Goal: Task Accomplishment & Management: Manage account settings

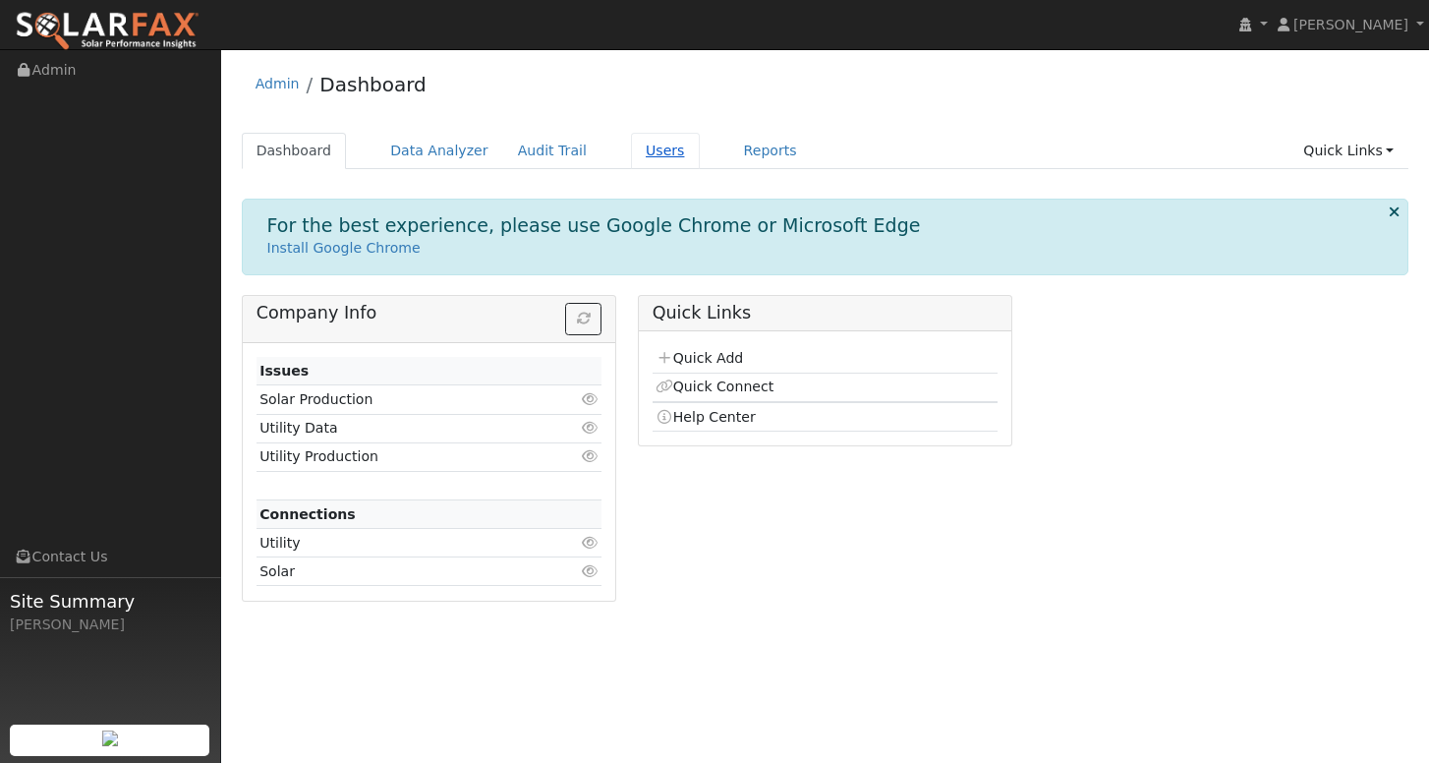
click at [639, 152] on link "Users" at bounding box center [665, 151] width 69 height 36
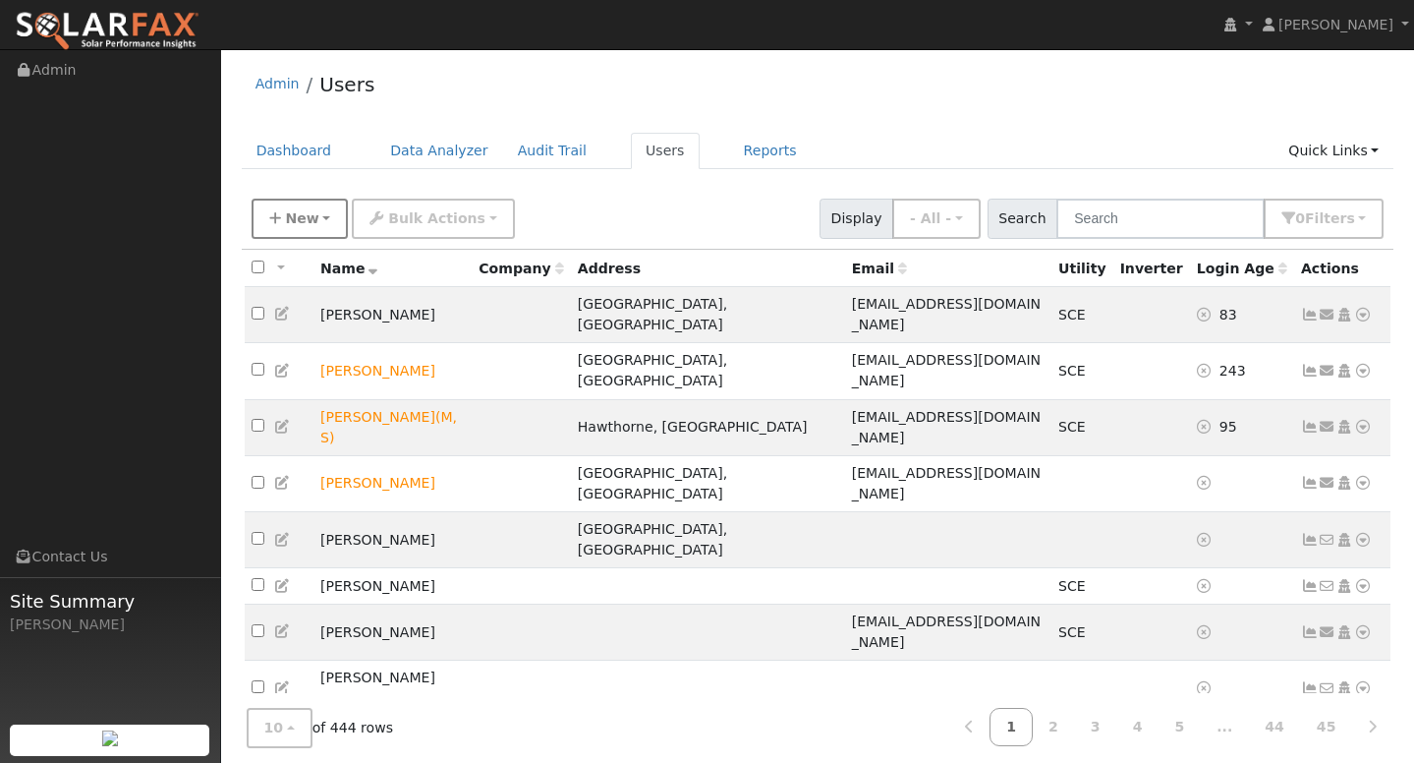
click at [285, 221] on span "New" at bounding box center [301, 218] width 33 height 16
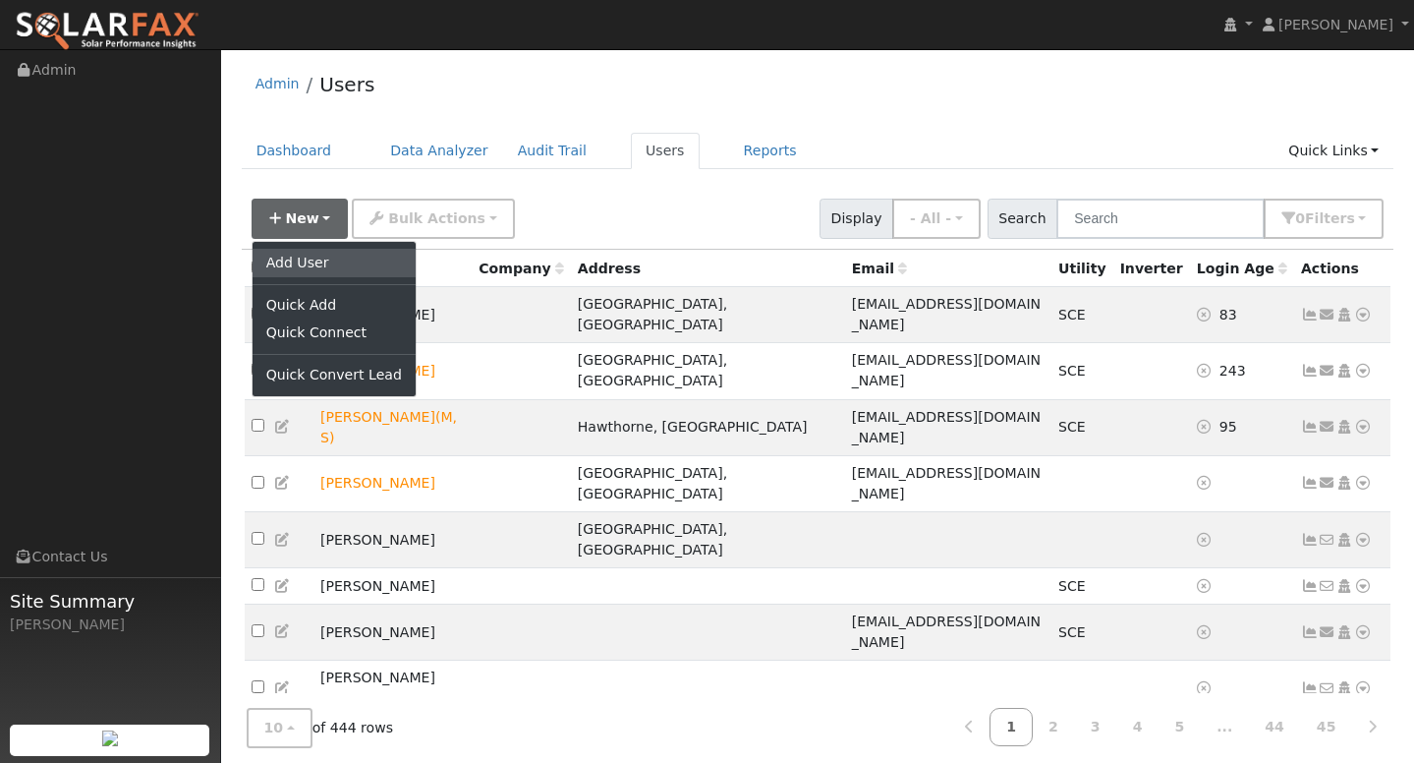
click at [305, 264] on link "Add User" at bounding box center [334, 263] width 163 height 28
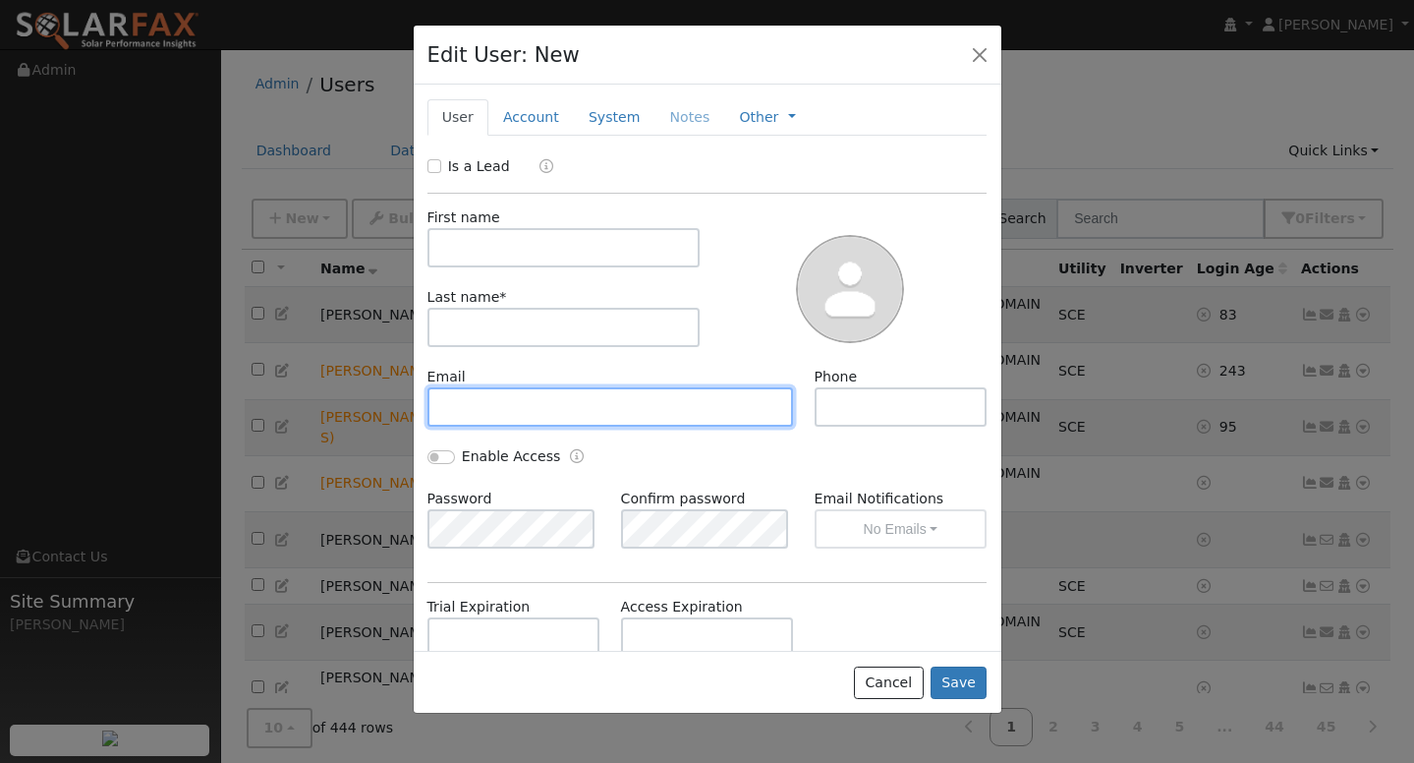
paste input "chaparrita_avalos@hotmail.com"
type input "chaparrita_avalos@hotmail.com"
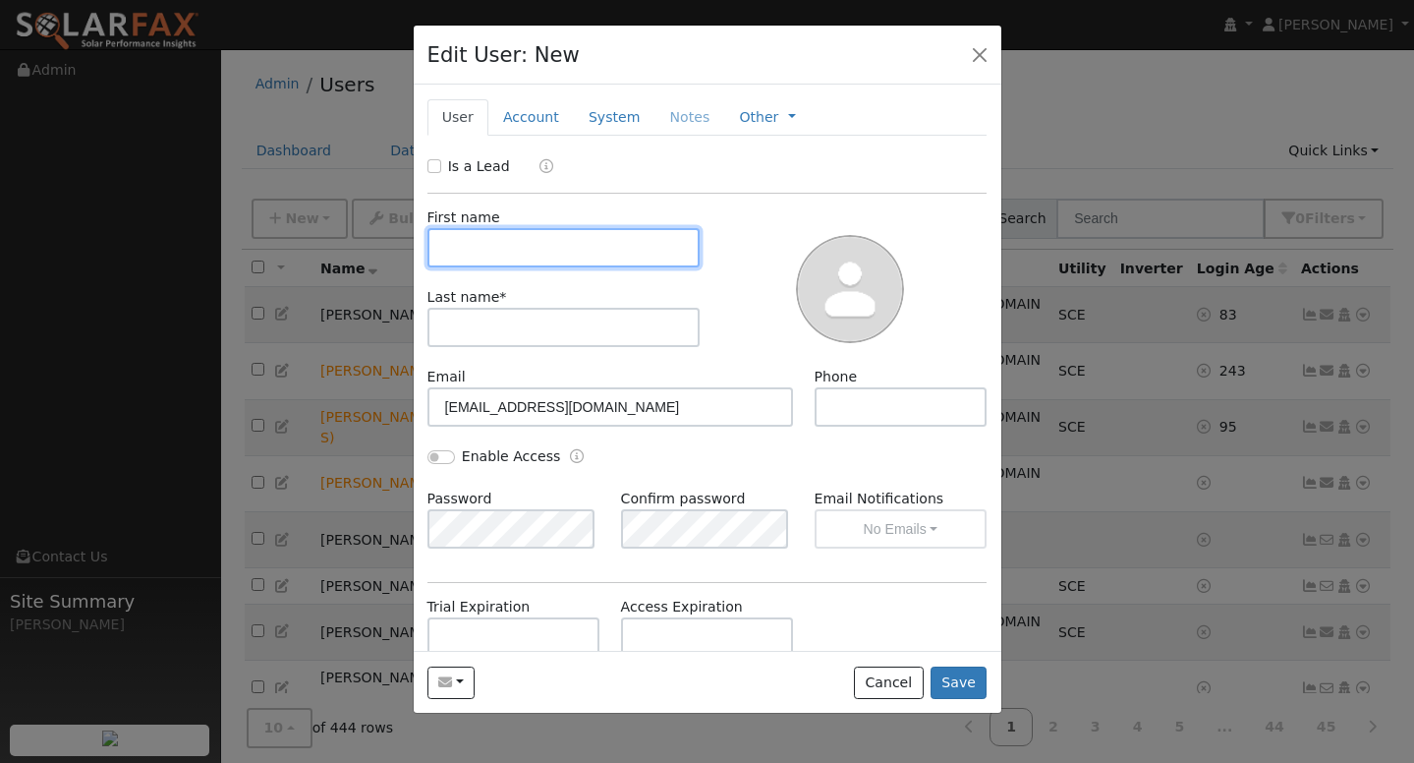
click at [511, 245] on input "text" at bounding box center [564, 247] width 273 height 39
type input "HILDA"
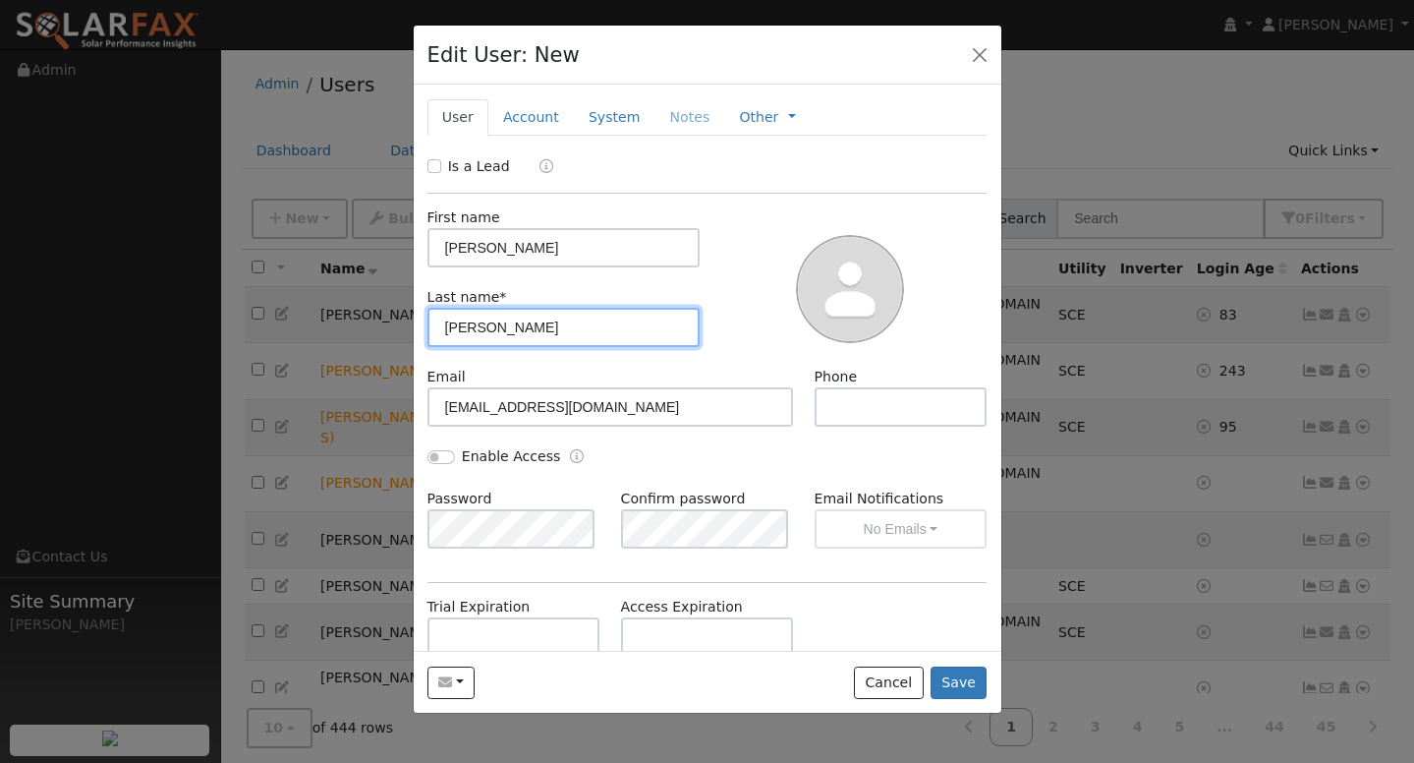
type input "DELGADO"
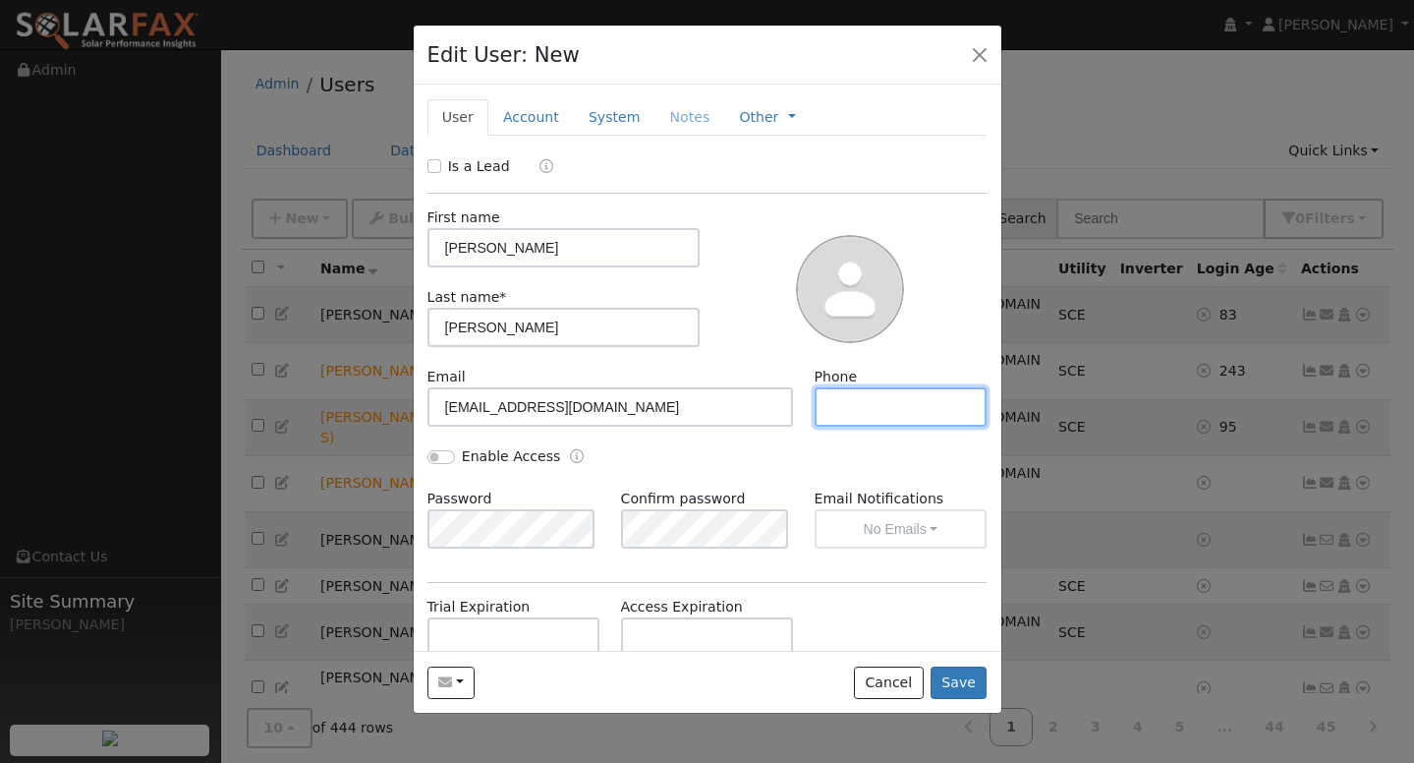
paste input "(951) 380-5197"
type input "(951) 380-5197"
click at [960, 675] on button "Save" at bounding box center [959, 682] width 57 height 33
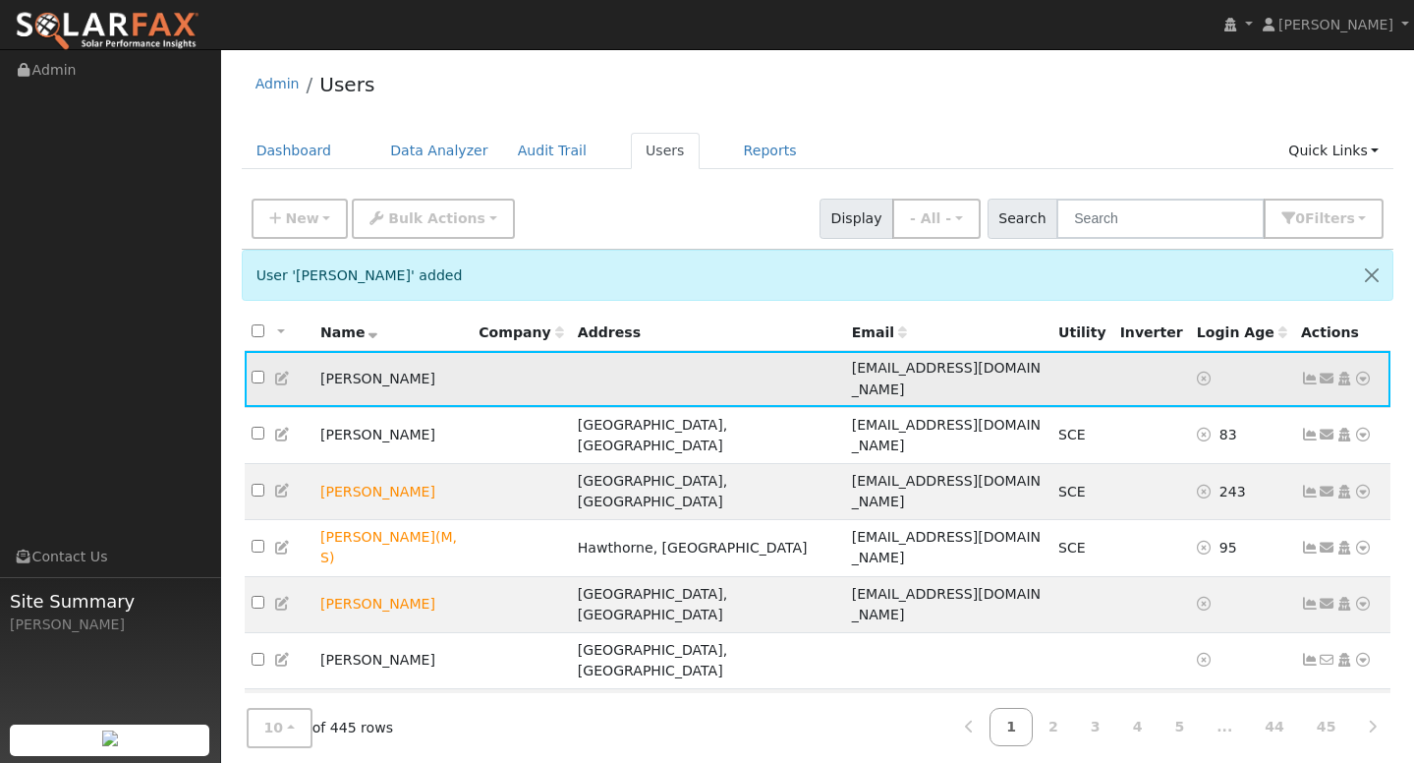
click at [1361, 372] on icon at bounding box center [1363, 379] width 18 height 14
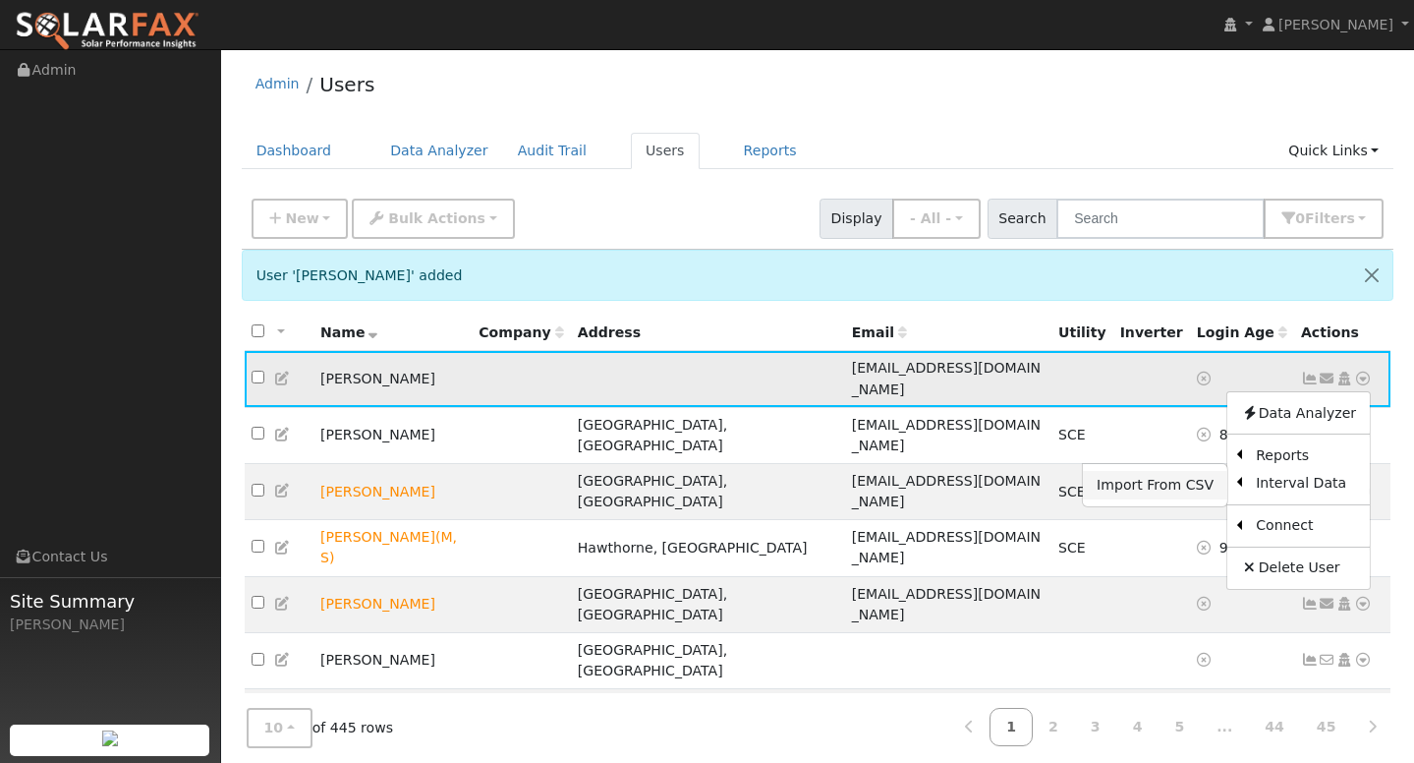
click at [1180, 479] on link "Import From CSV" at bounding box center [1155, 485] width 144 height 28
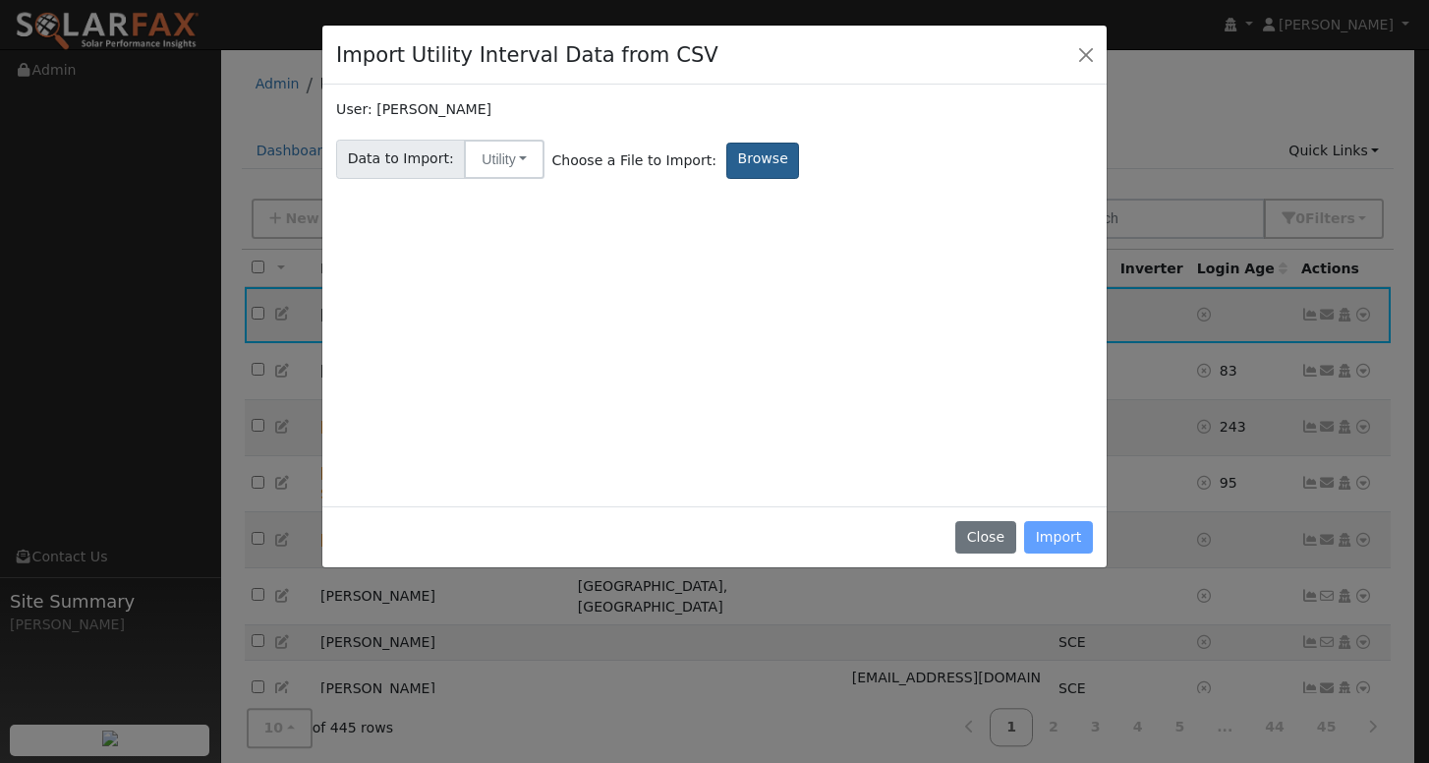
click at [738, 163] on label "Browse" at bounding box center [762, 161] width 73 height 36
click at [0, 0] on input "Browse" at bounding box center [0, 0] width 0 height 0
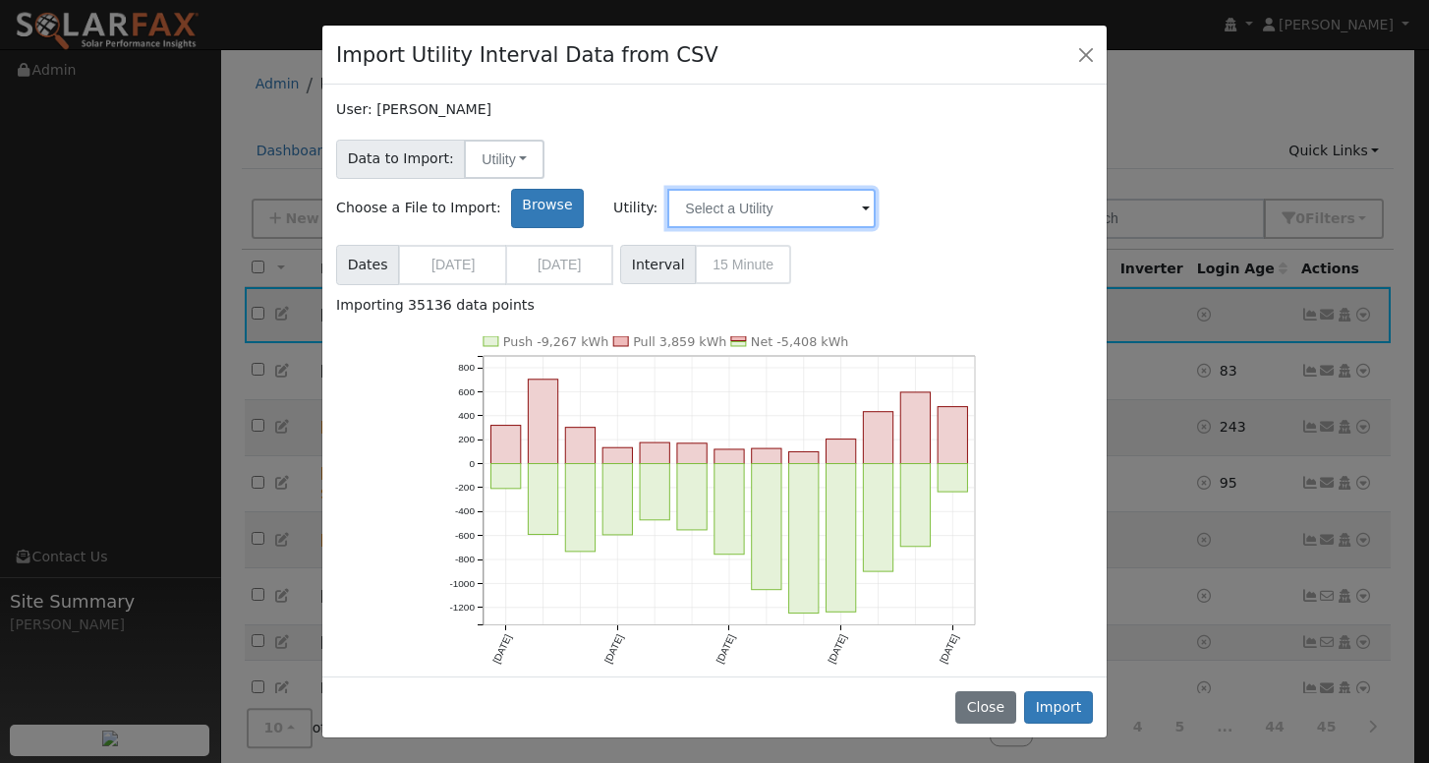
click at [876, 189] on input "text" at bounding box center [771, 208] width 208 height 39
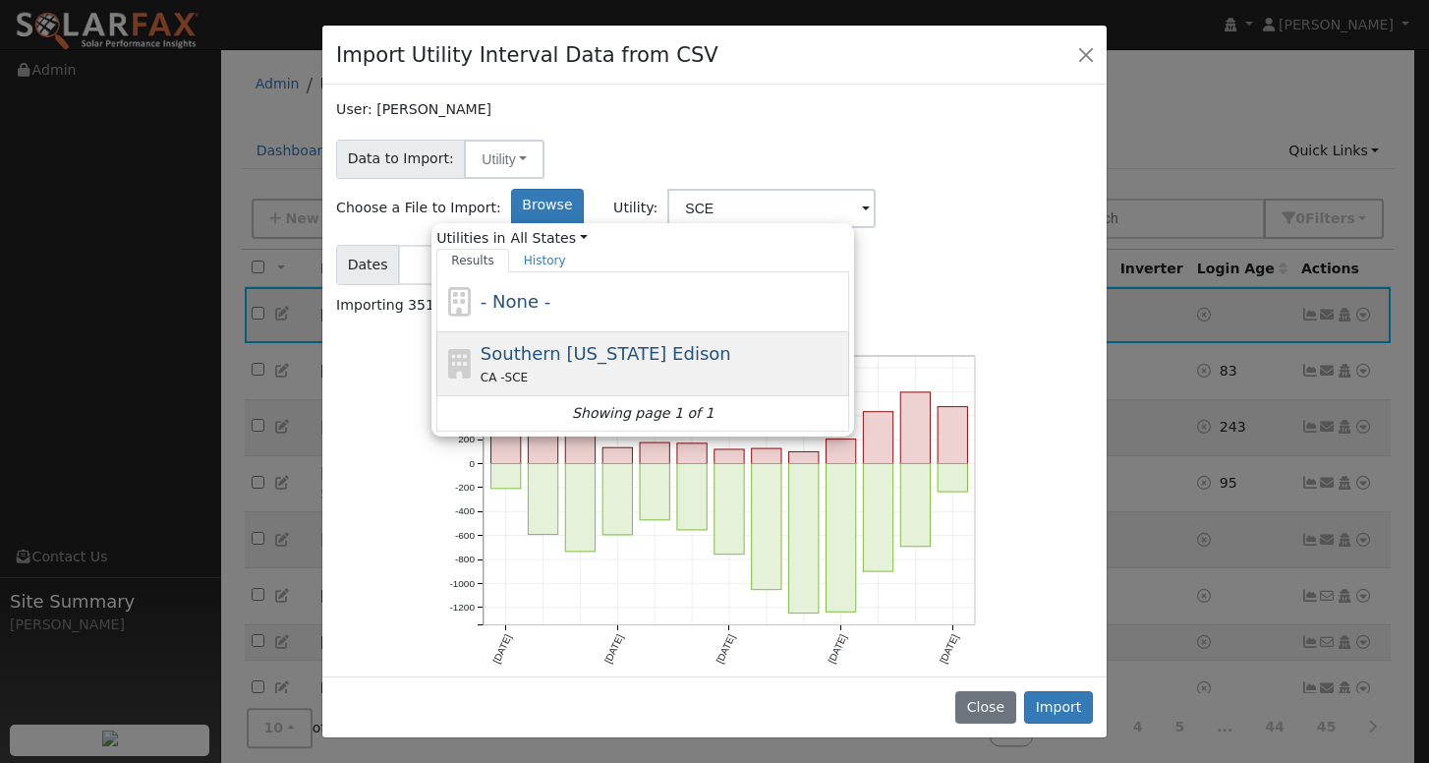
click at [845, 340] on div "Southern California Edison CA - SCE" at bounding box center [663, 363] width 365 height 47
type input "Southern California Edison"
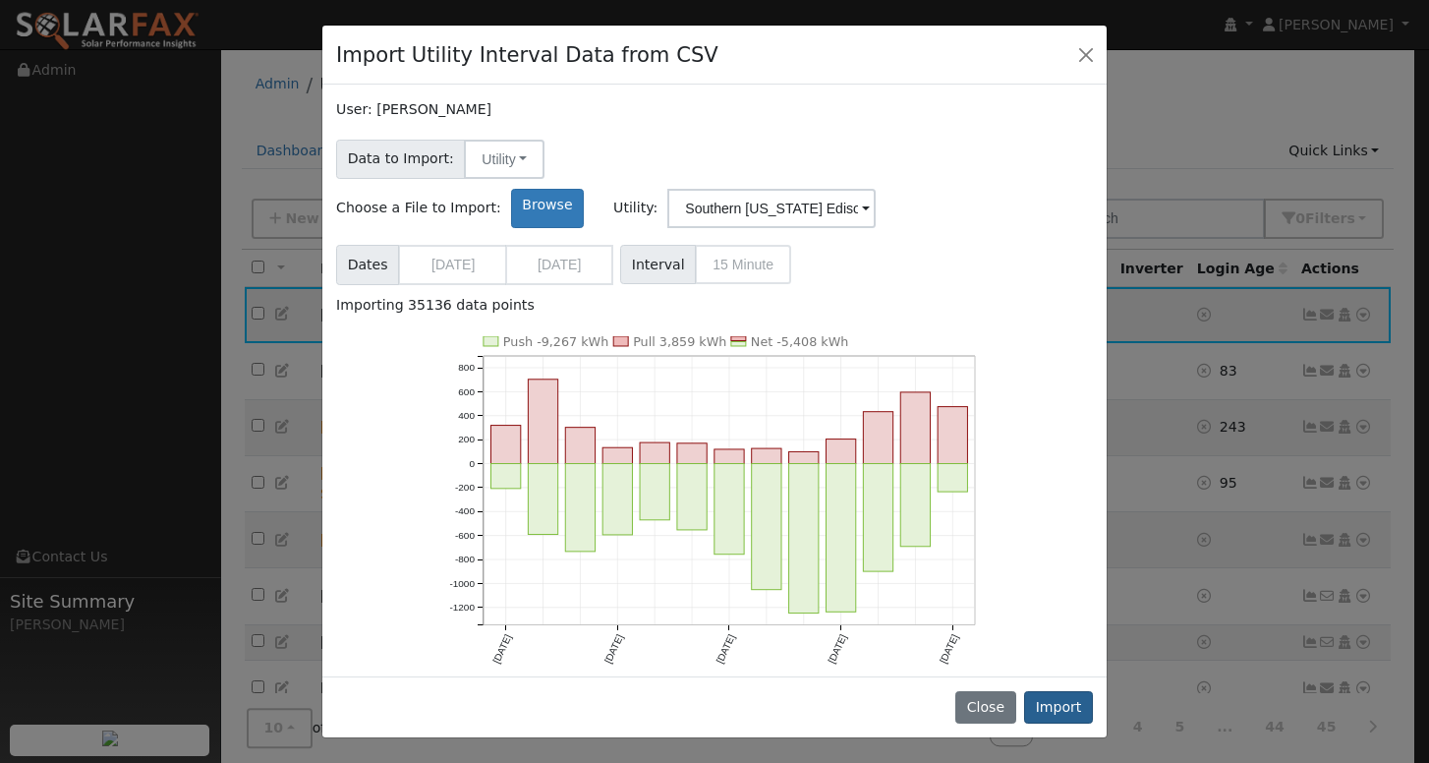
click at [1063, 707] on button "Import" at bounding box center [1058, 707] width 69 height 33
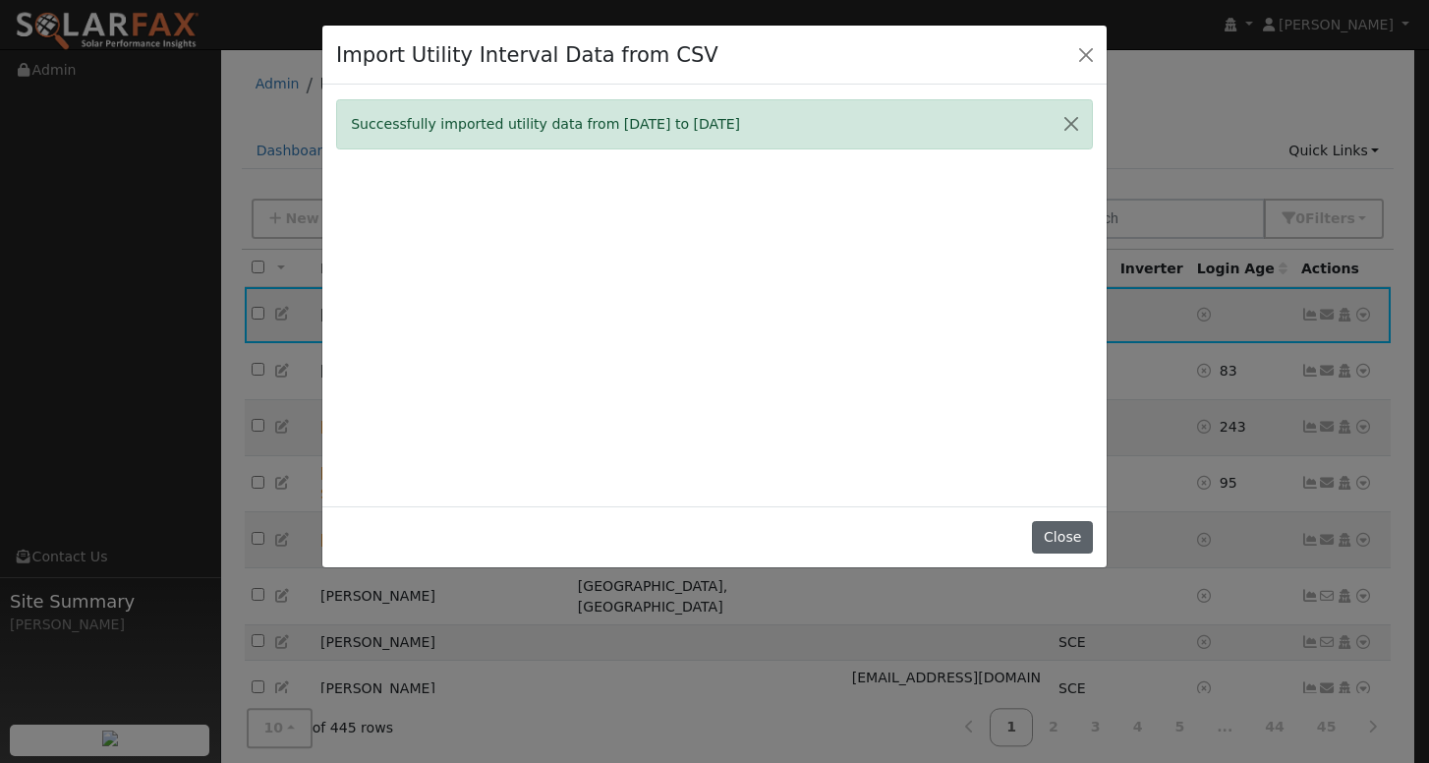
click at [1062, 554] on button "Close" at bounding box center [1062, 537] width 60 height 33
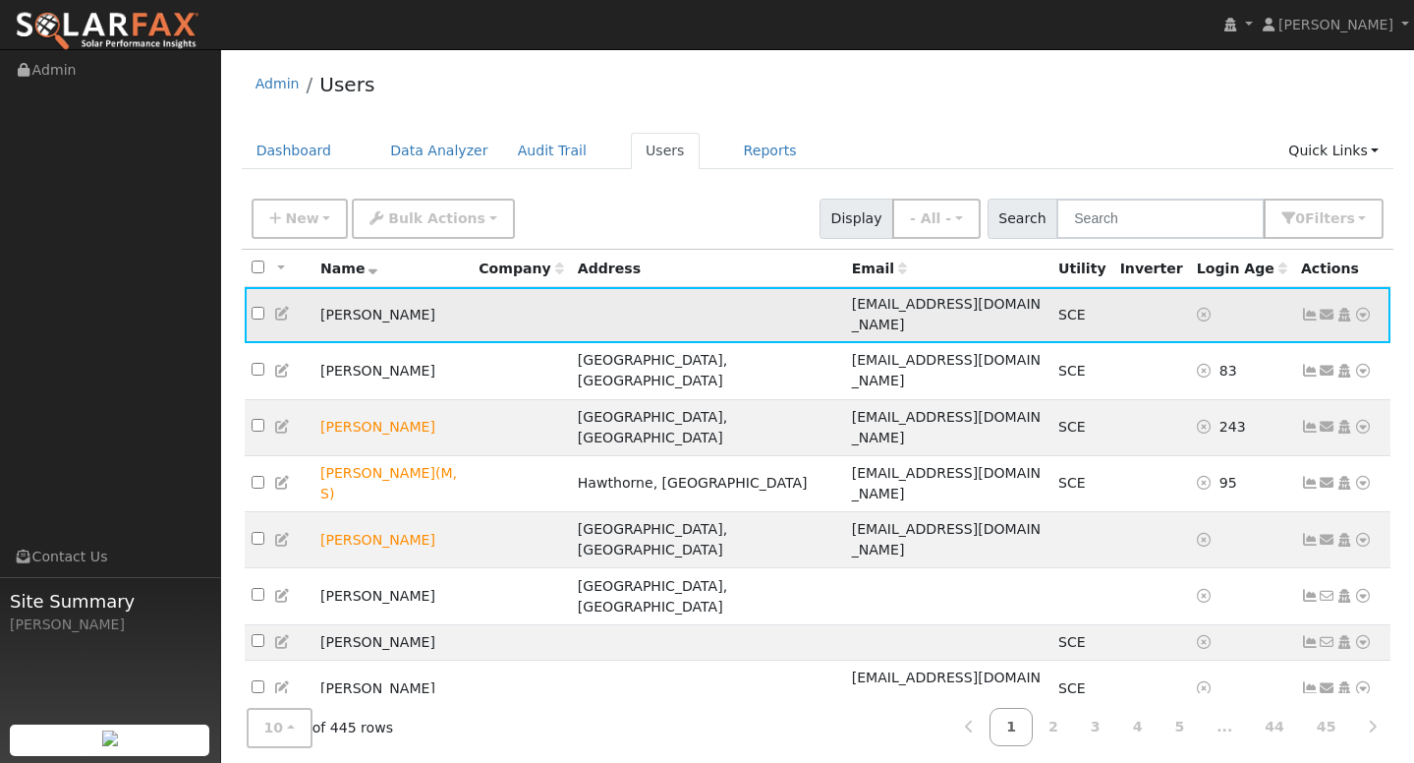
click at [1309, 310] on icon at bounding box center [1310, 315] width 18 height 14
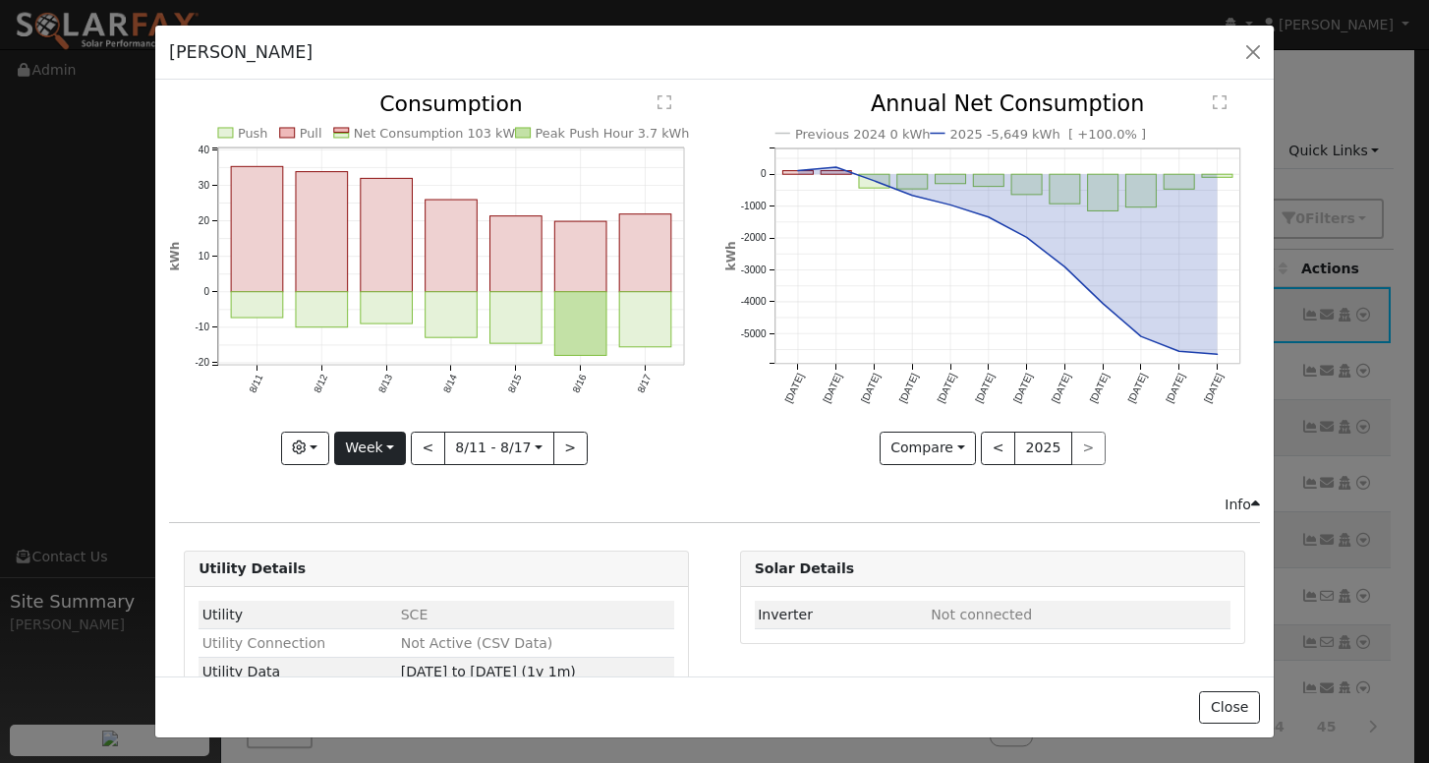
click at [371, 446] on button "Week" at bounding box center [370, 447] width 72 height 33
click at [389, 560] on link "Year" at bounding box center [403, 571] width 137 height 28
type input "2024-08-01"
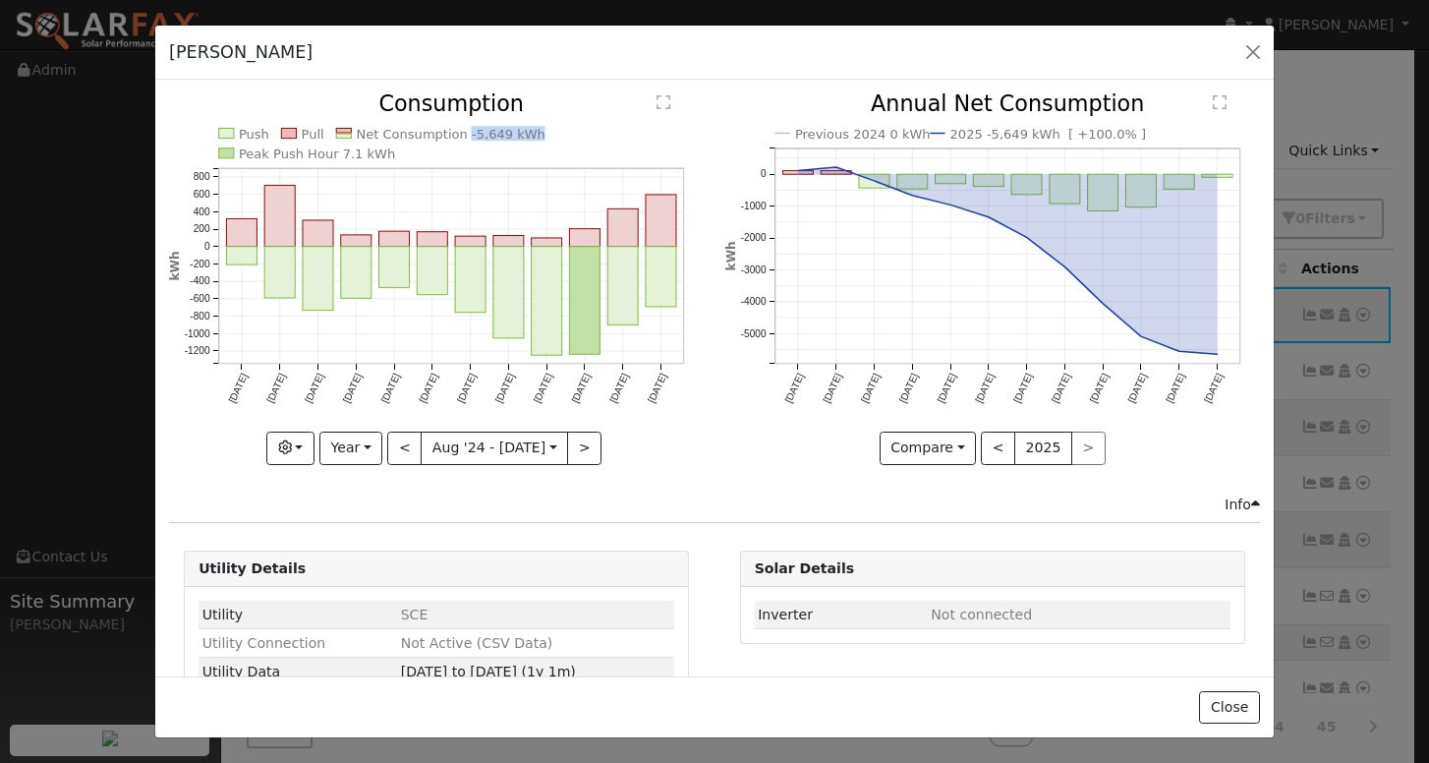
copy text "-5,649 kWh"
drag, startPoint x: 452, startPoint y: 135, endPoint x: 520, endPoint y: 141, distance: 68.1
click at [520, 141] on text "Net Consumption -5,649 kWh" at bounding box center [452, 134] width 190 height 15
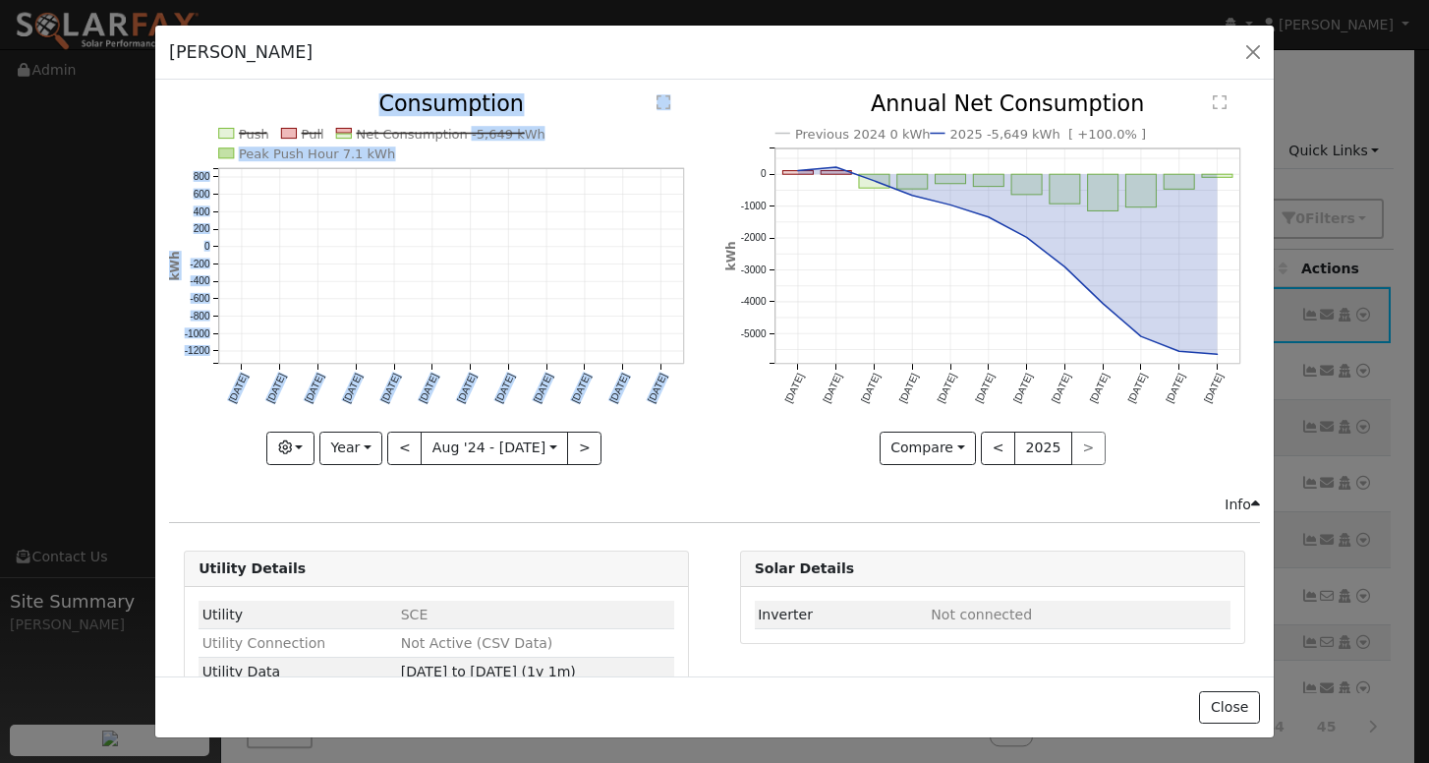
drag, startPoint x: 453, startPoint y: 135, endPoint x: 525, endPoint y: 135, distance: 71.7
click at [525, 135] on icon "Push Pull Net Consumption -5,649 kWh Peak Push Hour 7.1 kWh Aug '24 Sep '24 Oct…" at bounding box center [436, 277] width 535 height 368
click at [534, 141] on icon "Push Pull Net Consumption -5,649 kWh Peak Push Hour 7.1 kWh Aug '24 Sep '24 Oct…" at bounding box center [436, 277] width 535 height 368
drag, startPoint x: 523, startPoint y: 137, endPoint x: 471, endPoint y: 139, distance: 52.1
click at [471, 139] on icon "Push Pull Net Consumption -5,649 kWh Peak Push Hour 7.1 kWh Aug '24 Sep '24 Oct…" at bounding box center [436, 277] width 535 height 368
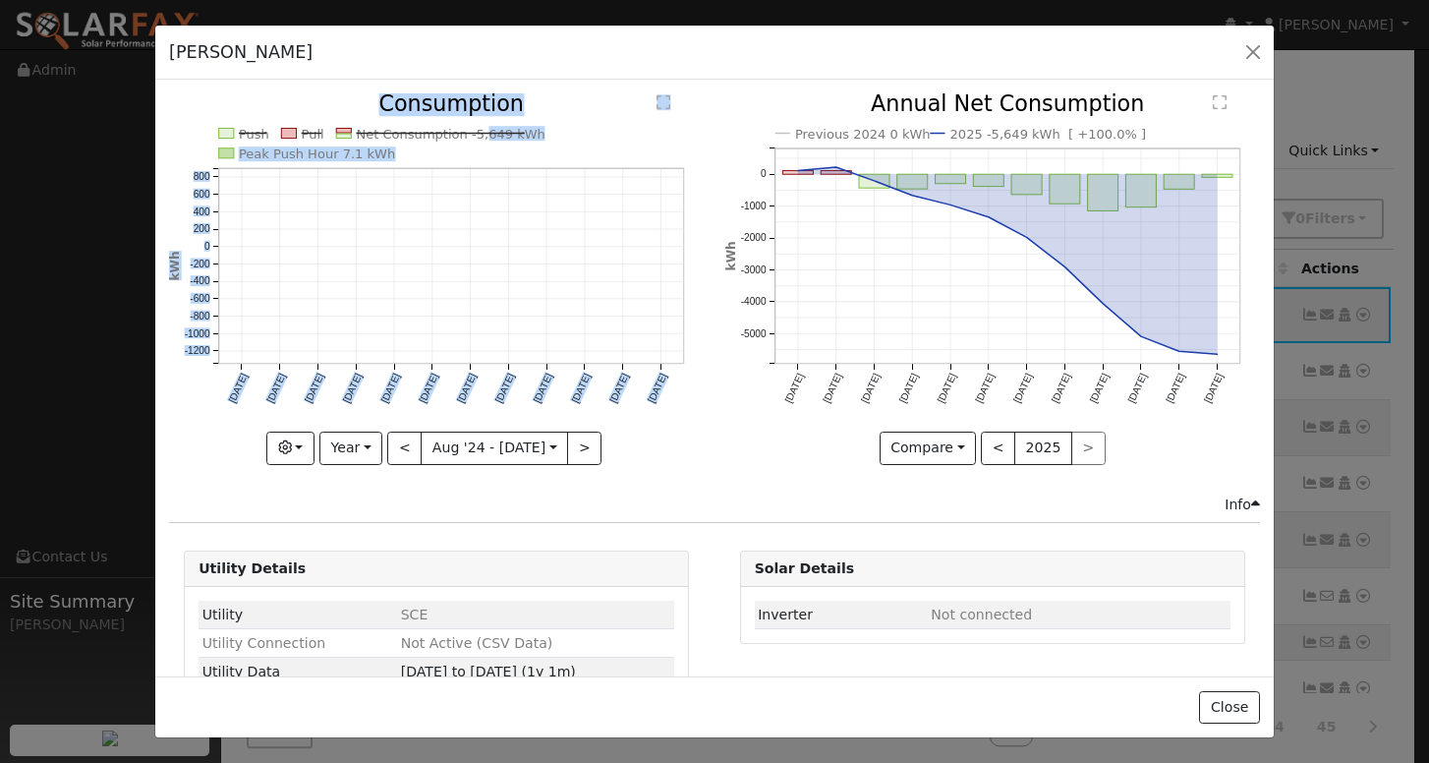
click at [470, 143] on icon "Push Pull Net Consumption -5,649 kWh Peak Push Hour 7.1 kWh Aug '24 Sep '24 Oct…" at bounding box center [436, 277] width 535 height 368
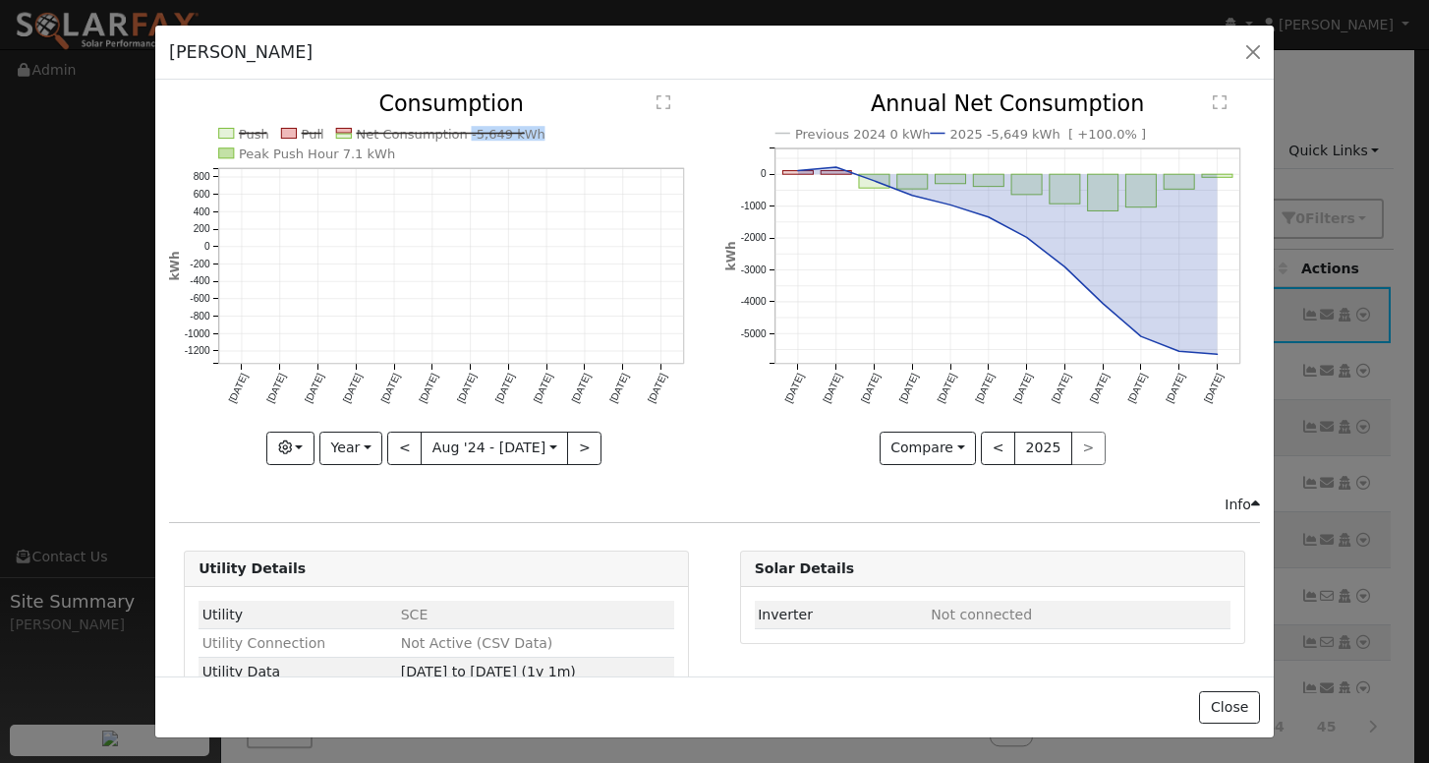
copy text "-5,649 kWh"
drag, startPoint x: 454, startPoint y: 137, endPoint x: 521, endPoint y: 135, distance: 66.9
click at [521, 135] on text "Net Consumption -5,649 kWh" at bounding box center [452, 134] width 190 height 15
